Goal: Check status: Check status

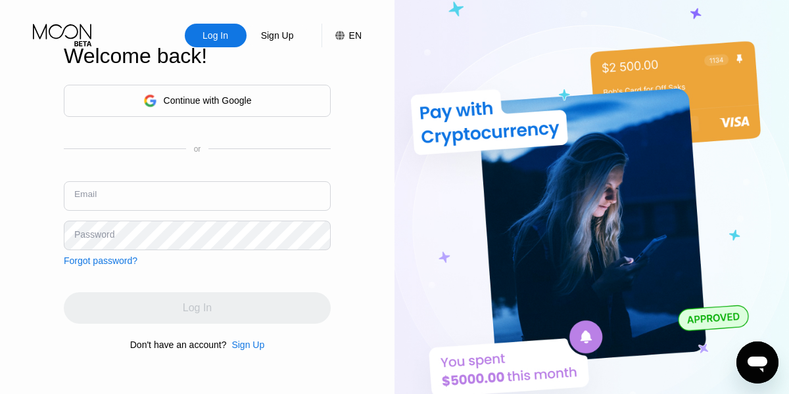
click at [167, 186] on input "text" at bounding box center [197, 196] width 267 height 30
paste input "[PERSON_NAME][EMAIL_ADDRESS][DOMAIN_NAME]"
type input "[PERSON_NAME][EMAIL_ADDRESS][DOMAIN_NAME]"
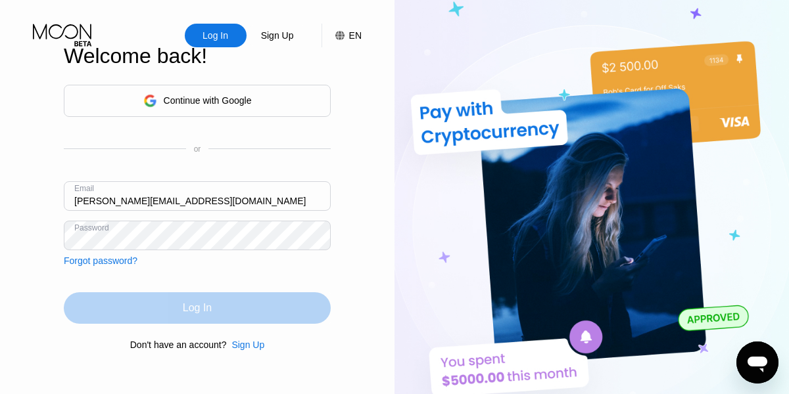
click at [209, 313] on div "Log In" at bounding box center [197, 308] width 29 height 13
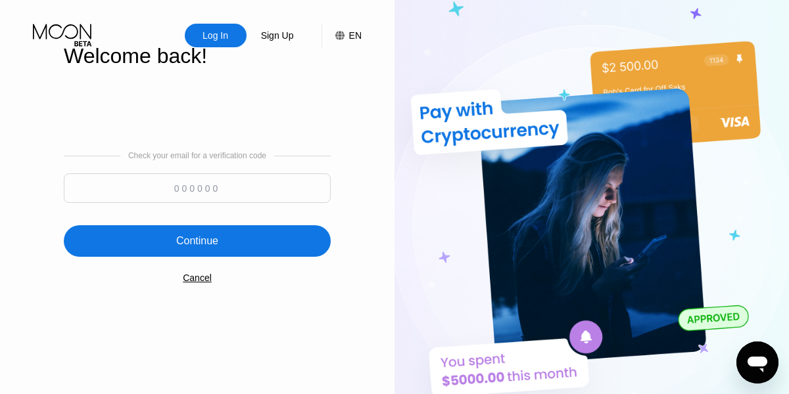
click at [284, 175] on input at bounding box center [197, 188] width 267 height 30
paste input "783057"
type input "783057"
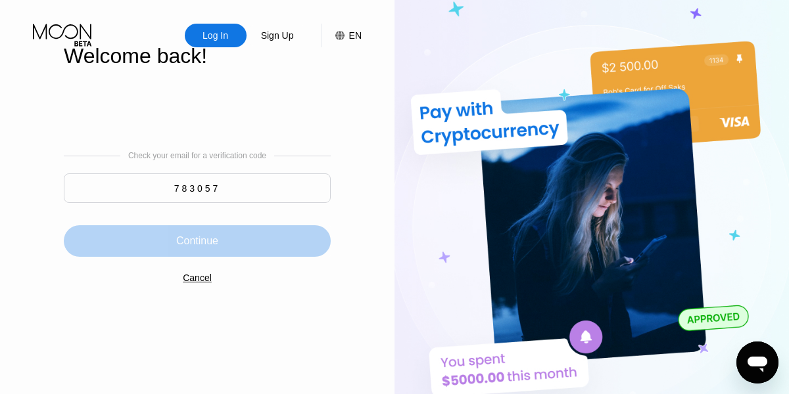
click at [201, 246] on div "Continue" at bounding box center [197, 241] width 42 height 13
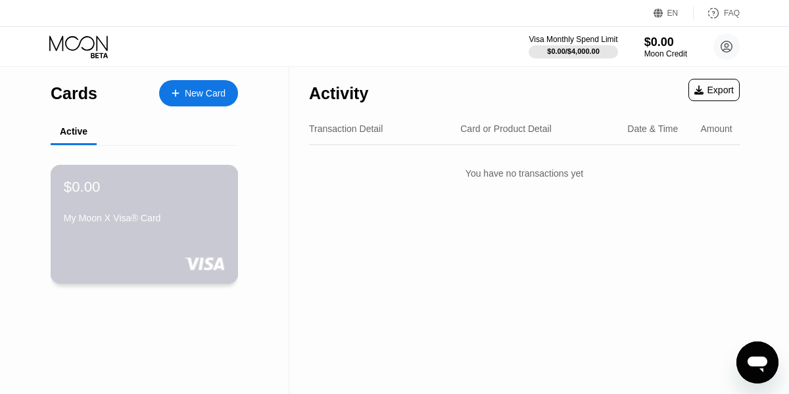
click at [184, 221] on div "My Moon X Visa® Card" at bounding box center [144, 218] width 161 height 11
